Goal: Task Accomplishment & Management: Complete application form

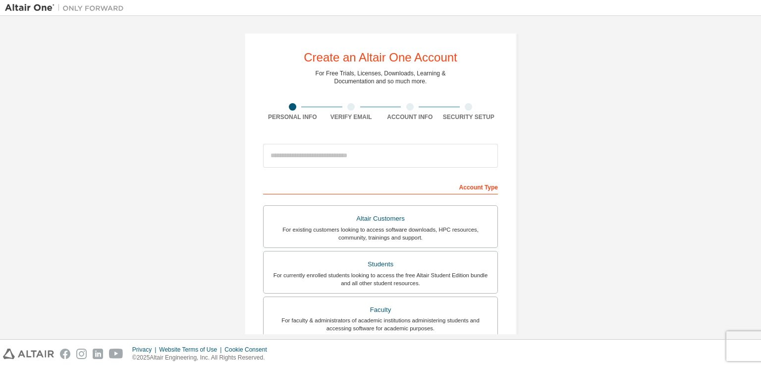
drag, startPoint x: 750, startPoint y: 121, endPoint x: 603, endPoint y: 156, distance: 151.1
click at [603, 156] on div "Create an Altair One Account For Free Trials, Licenses, Downloads, Learning & D…" at bounding box center [380, 283] width 751 height 525
click at [377, 172] on form "This is a federated email. No need to register a new account. You should be abl…" at bounding box center [380, 333] width 235 height 388
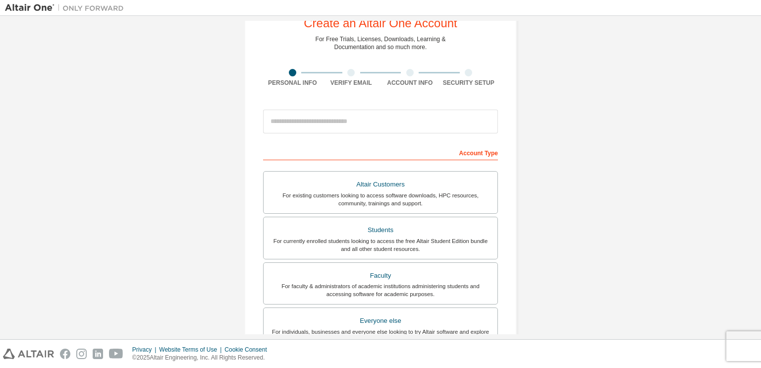
scroll to position [25, 0]
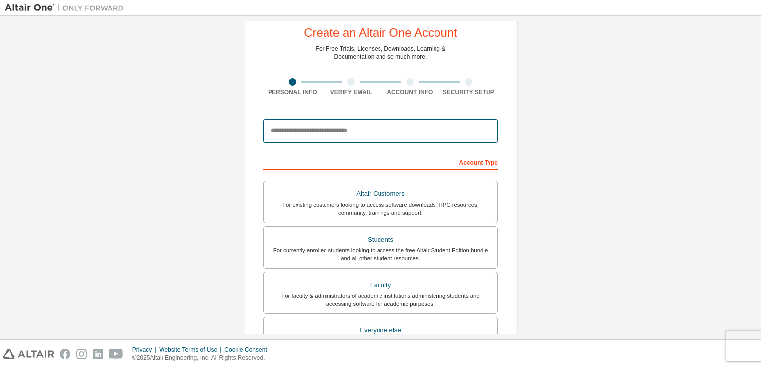
click at [346, 132] on input "email" at bounding box center [380, 131] width 235 height 24
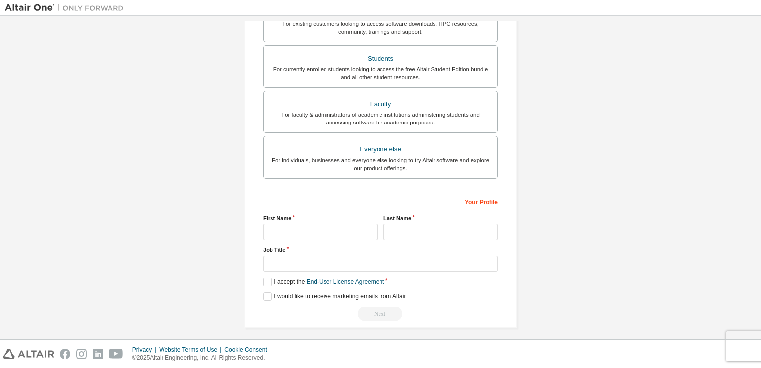
scroll to position [210, 0]
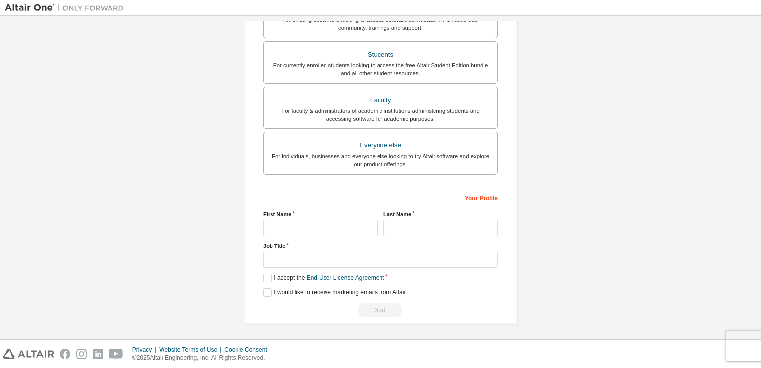
type input "**********"
click at [311, 227] on input "text" at bounding box center [320, 227] width 114 height 16
type input "*******"
click at [472, 227] on input "text" at bounding box center [440, 227] width 114 height 16
type input "******"
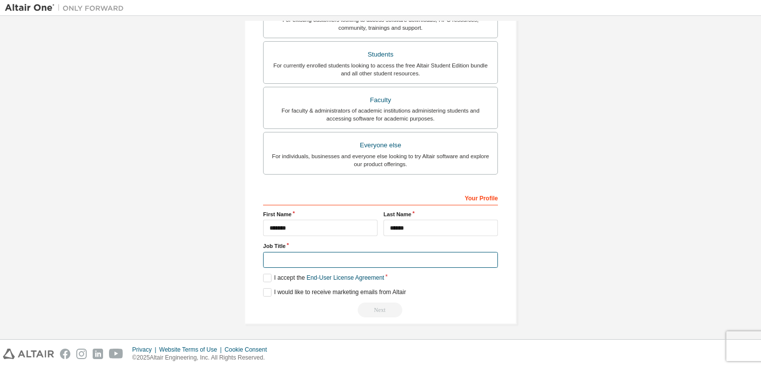
click at [364, 261] on input "text" at bounding box center [380, 260] width 235 height 16
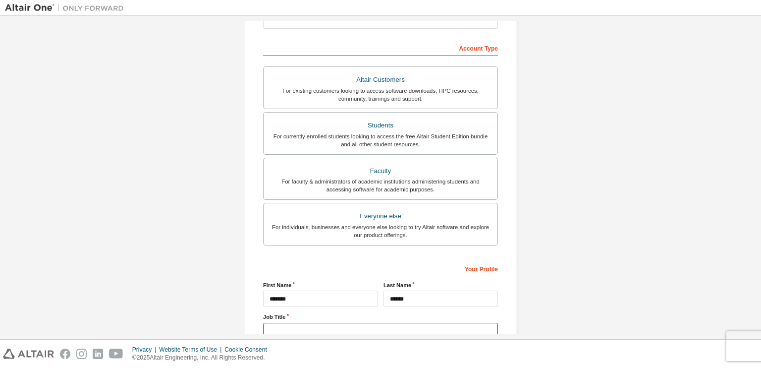
scroll to position [134, 0]
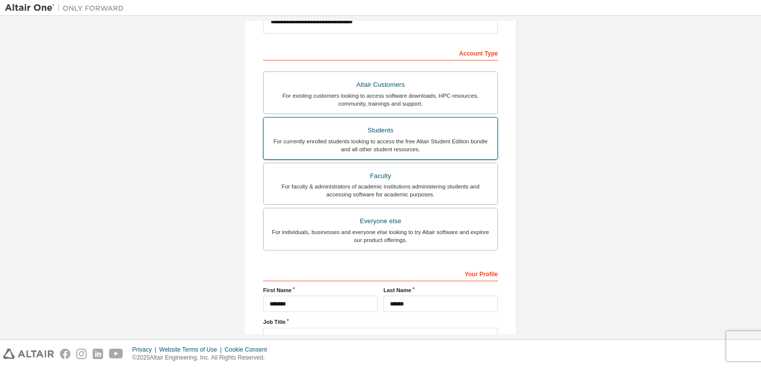
click at [449, 138] on div "For currently enrolled students looking to access the free Altair Student Editi…" at bounding box center [380, 145] width 222 height 16
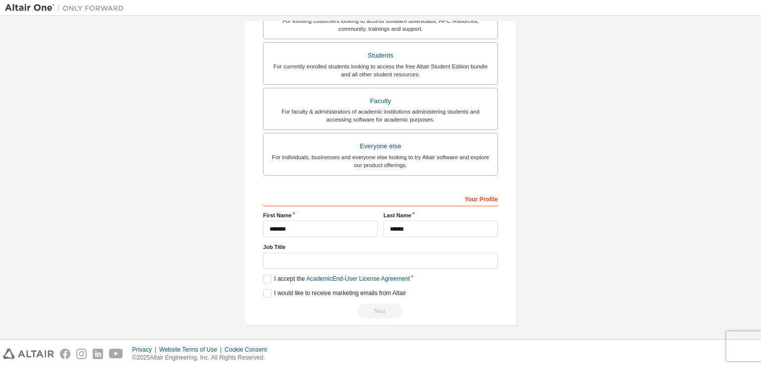
scroll to position [210, 0]
click at [389, 262] on input "text" at bounding box center [380, 260] width 235 height 16
type input "*******"
click at [263, 276] on label "I accept the Academic End-User License Agreement" at bounding box center [336, 277] width 147 height 8
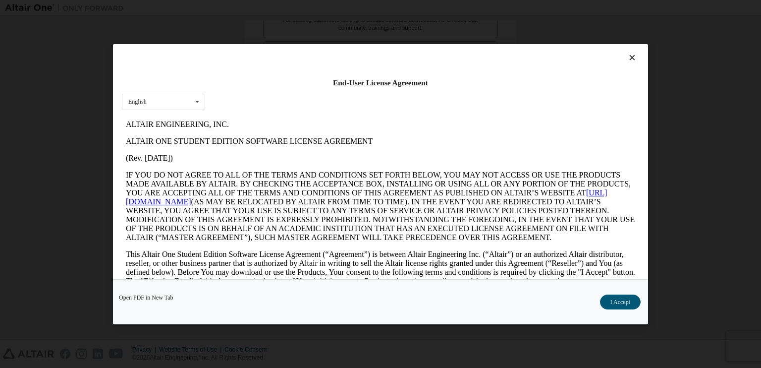
scroll to position [0, 0]
click at [618, 304] on button "I Accept" at bounding box center [620, 301] width 41 height 15
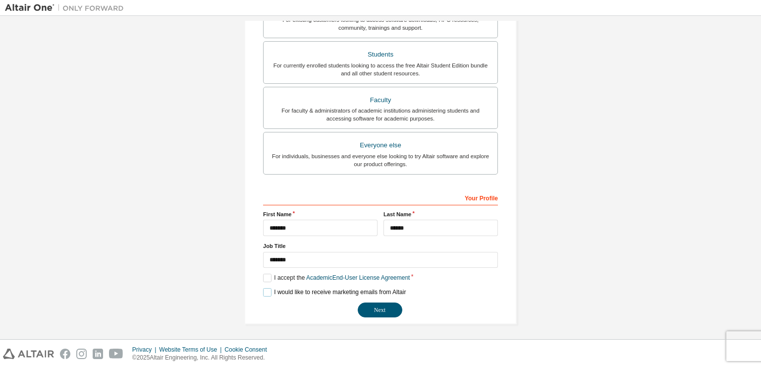
click at [263, 291] on label "I would like to receive marketing emails from Altair" at bounding box center [334, 292] width 143 height 8
click at [372, 308] on button "Next" at bounding box center [380, 309] width 45 height 15
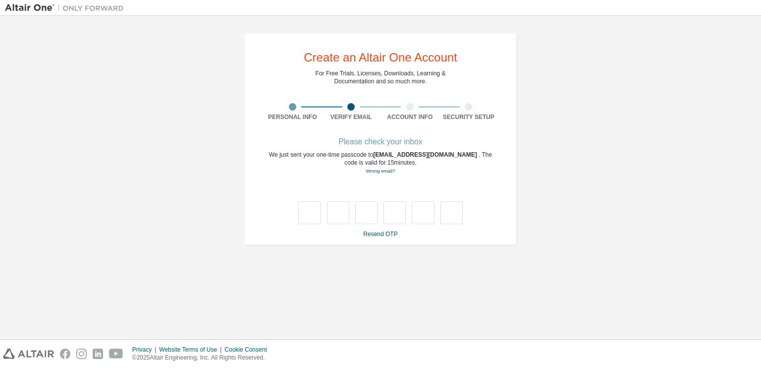
type input "*"
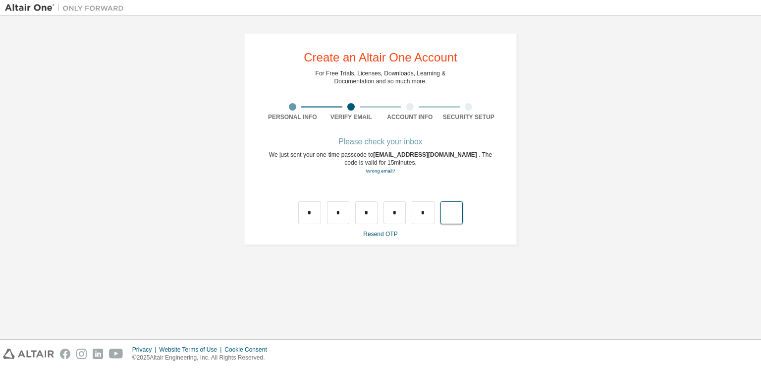
type input "*"
